Goal: Find specific page/section: Find specific page/section

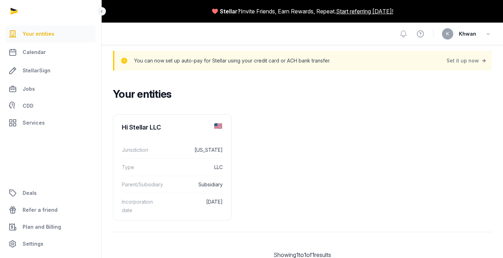
click at [272, 90] on h2 "Your entities" at bounding box center [299, 94] width 373 height 13
click at [103, 8] on icon at bounding box center [102, 11] width 6 height 8
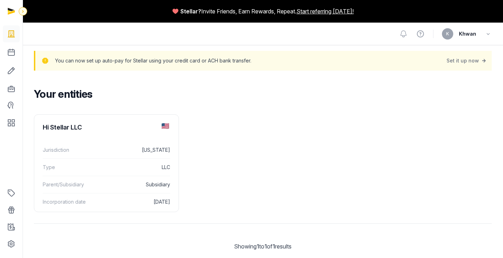
click at [25, 12] on icon at bounding box center [23, 11] width 6 height 8
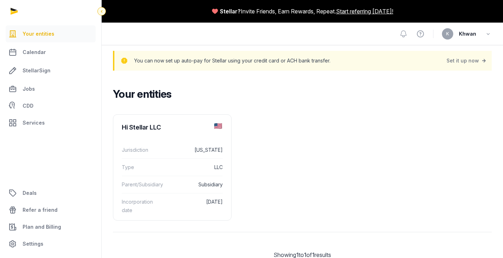
click at [104, 12] on icon at bounding box center [102, 11] width 6 height 8
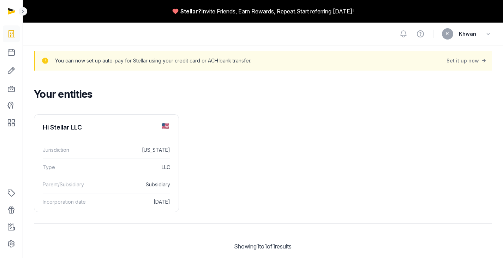
click at [290, 104] on div "Your entities Hi Stellar LLC Jurisdiction [US_STATE] Type LLC Parent/Subsidiary…" at bounding box center [263, 175] width 481 height 175
click at [23, 10] on icon at bounding box center [23, 11] width 6 height 8
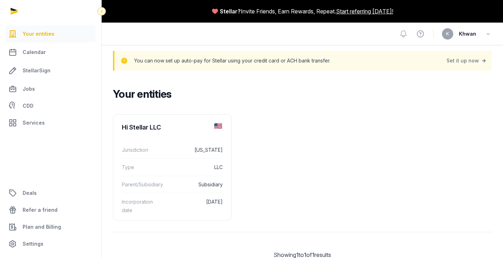
click at [103, 12] on icon at bounding box center [102, 11] width 6 height 8
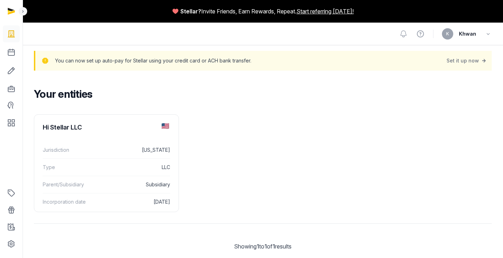
click at [301, 98] on h2 "Your entities" at bounding box center [260, 94] width 453 height 13
click at [25, 12] on icon at bounding box center [23, 11] width 6 height 8
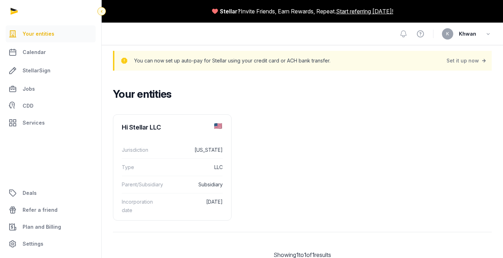
click at [103, 11] on icon at bounding box center [102, 11] width 6 height 8
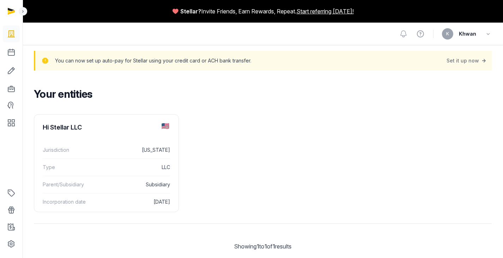
click at [306, 111] on div "Your entities Hi Stellar LLC Jurisdiction [US_STATE] Type LLC Parent/Subsidiary…" at bounding box center [263, 175] width 481 height 175
click at [309, 106] on div "Your entities Hi Stellar LLC Jurisdiction [US_STATE] Type LLC Parent/Subsidiary…" at bounding box center [263, 175] width 481 height 175
click at [22, 11] on icon at bounding box center [23, 11] width 6 height 8
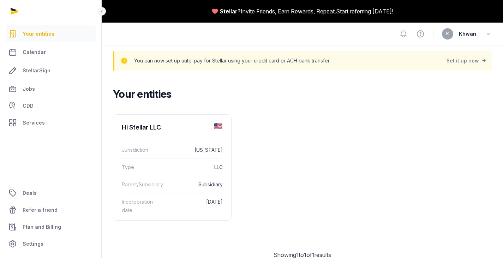
click at [306, 102] on div "Your entities Hi Stellar LLC Jurisdiction [US_STATE] Type LLC Parent/Subsidiary…" at bounding box center [303, 179] width 402 height 183
click at [369, 137] on ul "Hi Stellar LLC Jurisdiction [US_STATE] Type LLC Parent/Subsidiary Subsidiary In…" at bounding box center [302, 167] width 379 height 106
